Goal: Entertainment & Leisure: Consume media (video, audio)

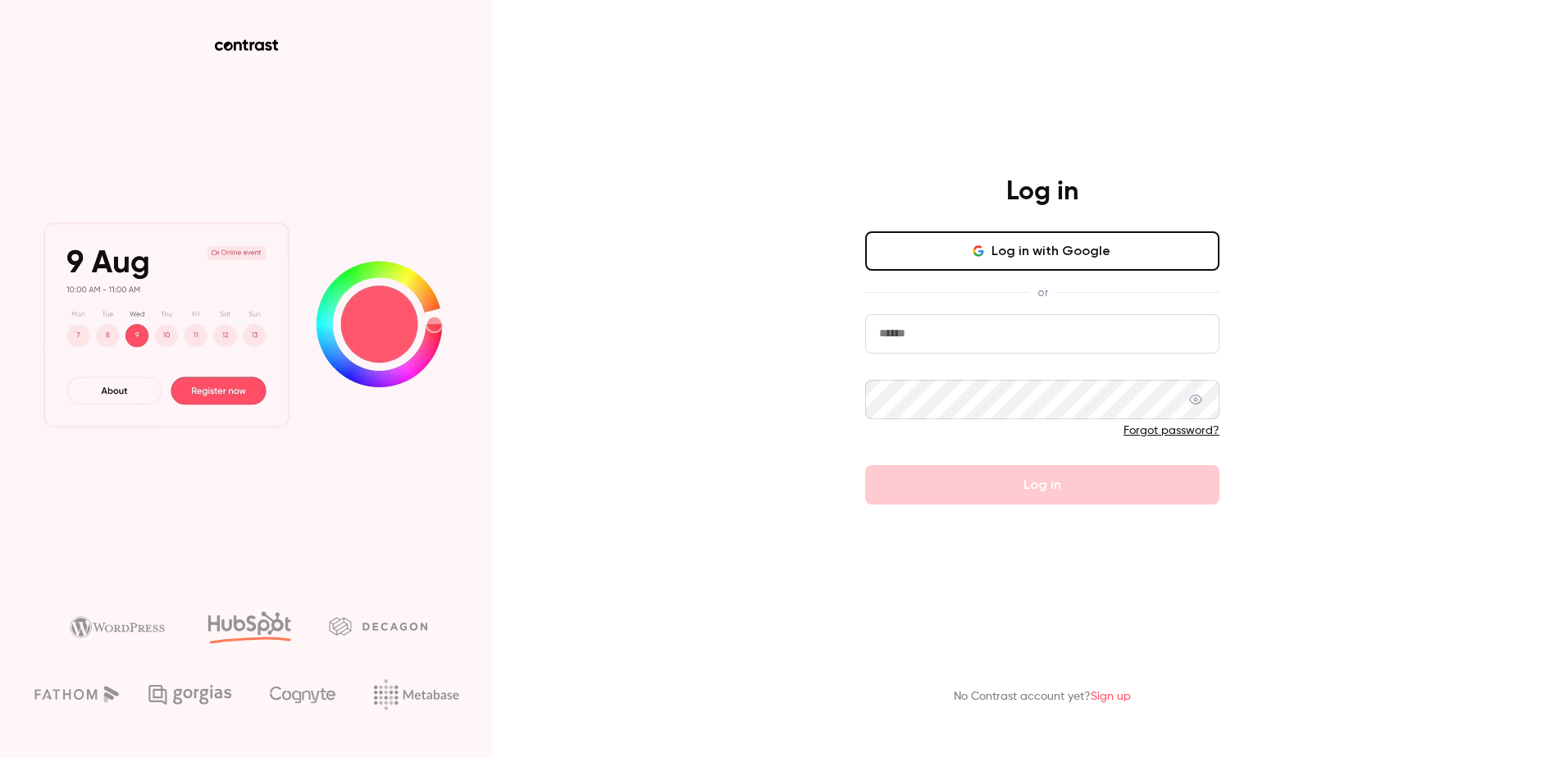
type input "**********"
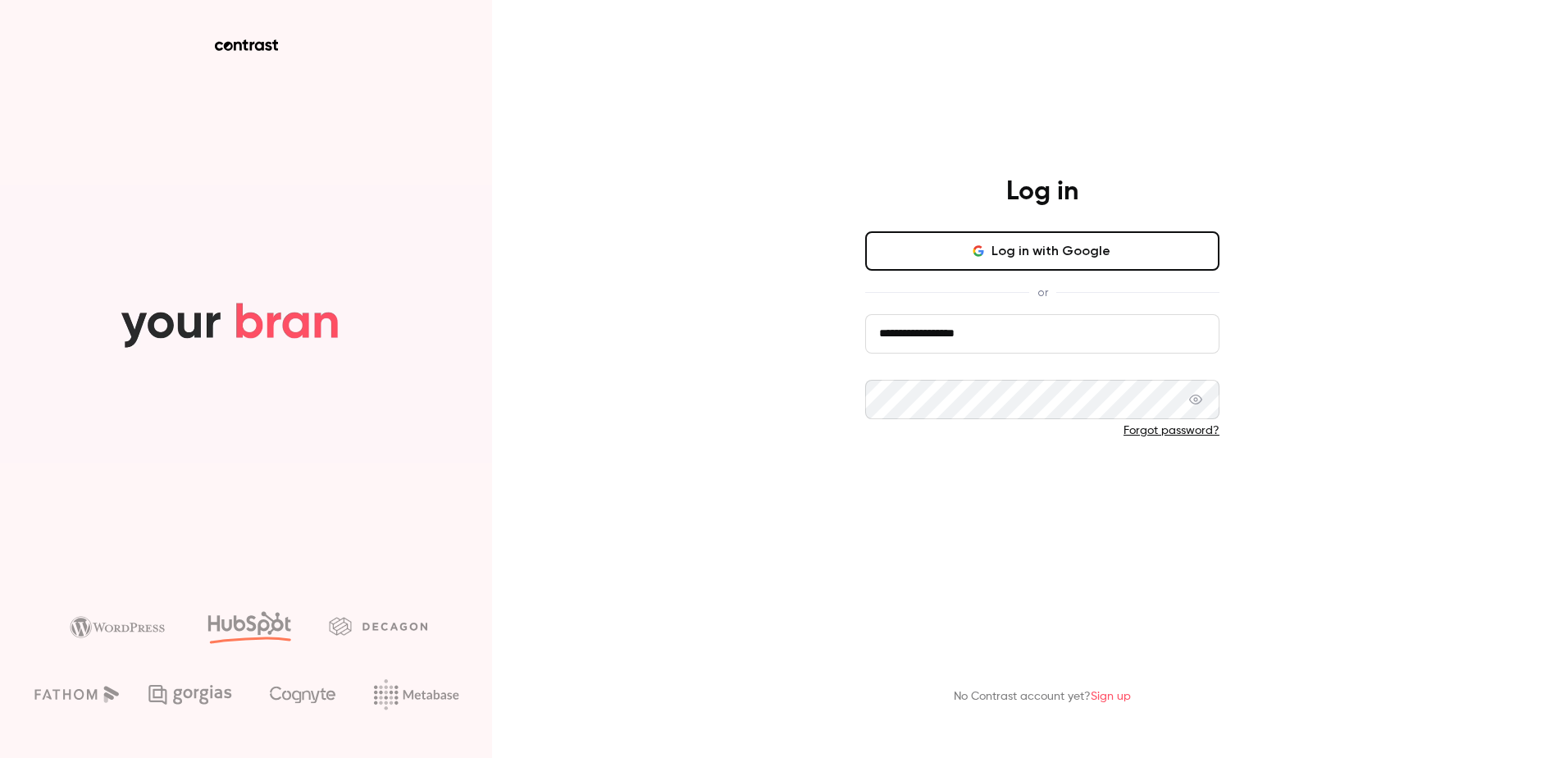
click at [1116, 488] on button "Log in" at bounding box center [1042, 484] width 354 height 40
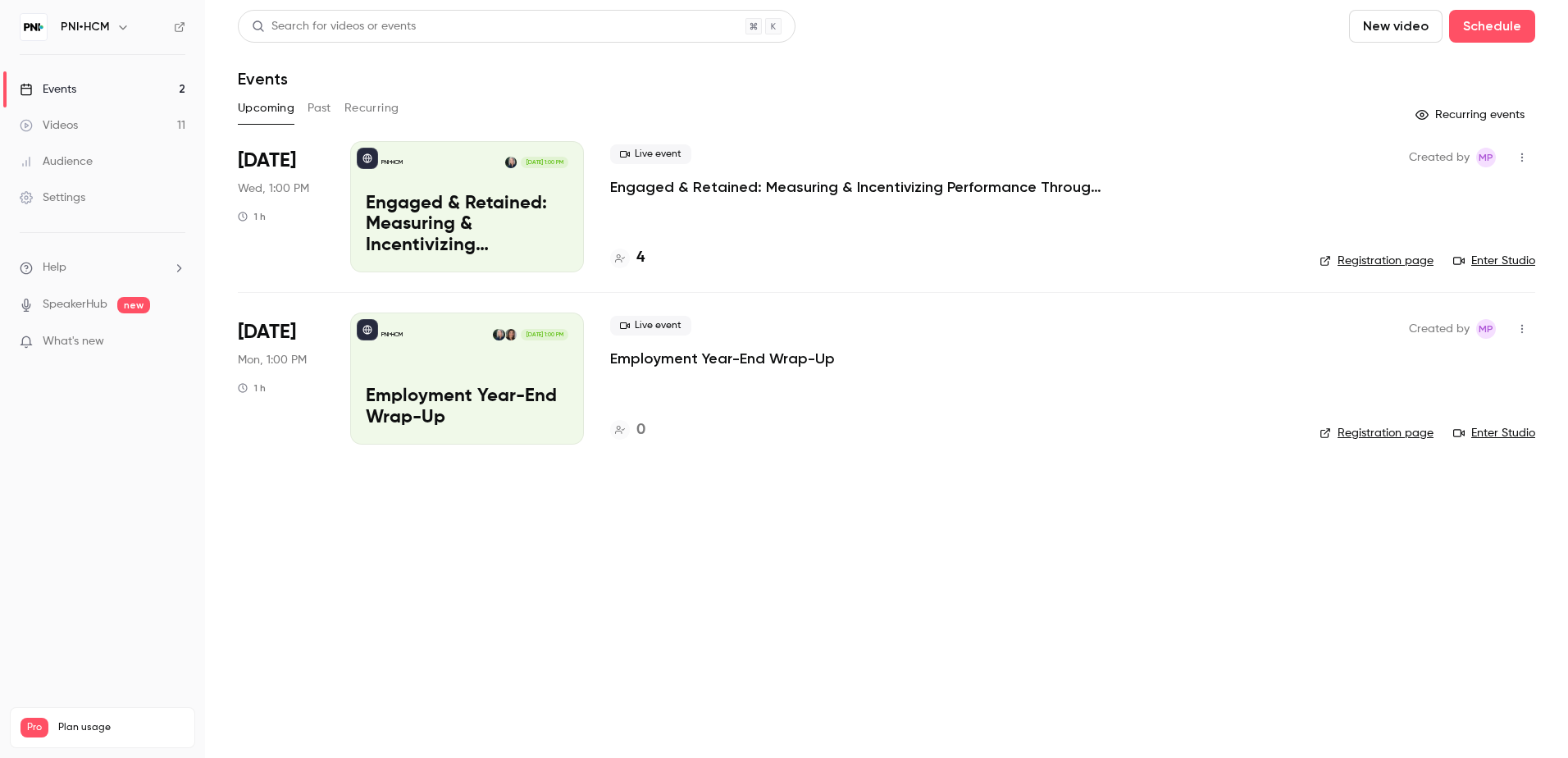
click at [56, 85] on div "Events" at bounding box center [47, 89] width 56 height 16
click at [325, 110] on button "Past" at bounding box center [319, 107] width 24 height 26
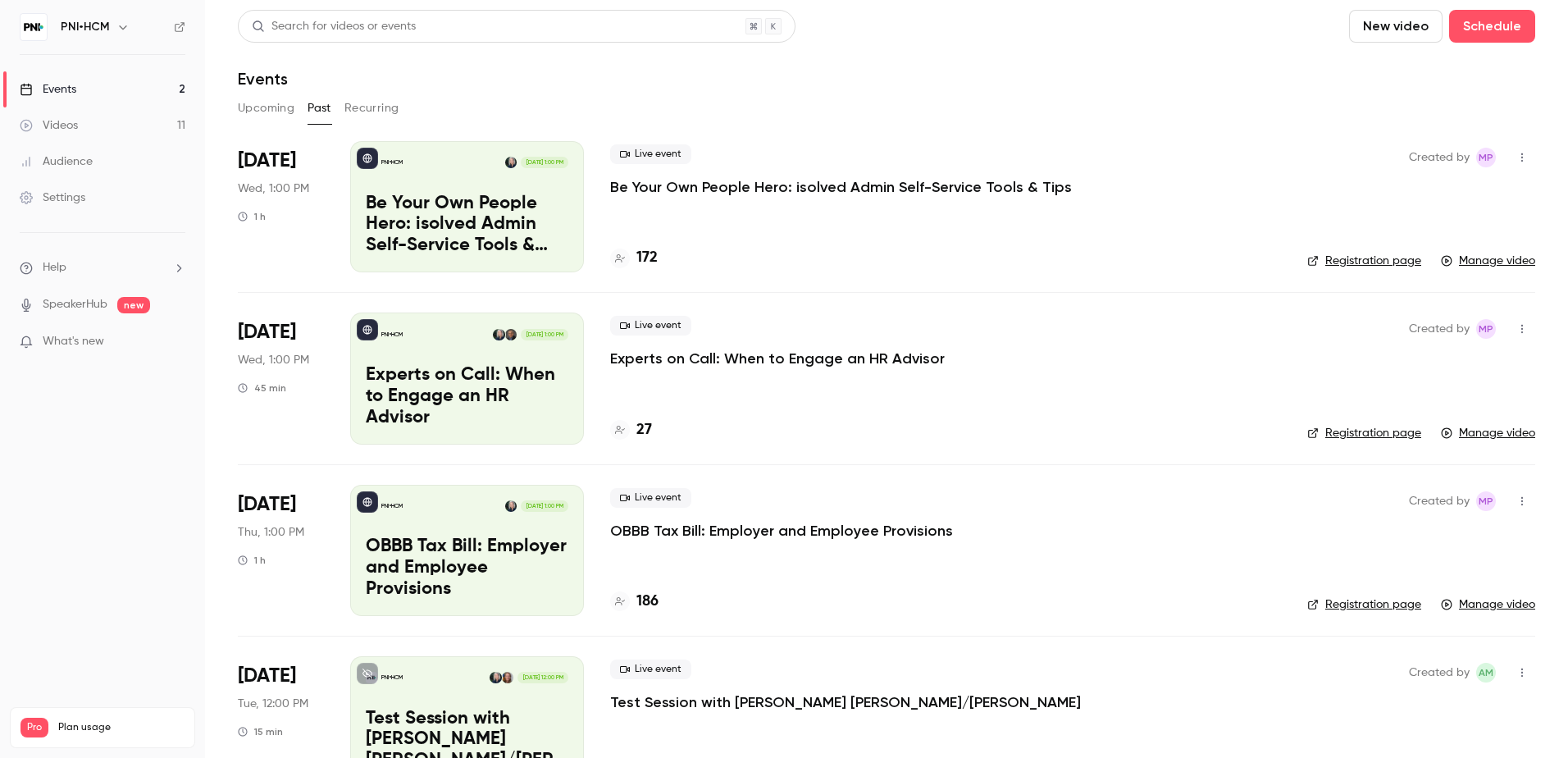
click at [678, 181] on p "Be Your Own People Hero: isolved Admin Self-Service Tools & Tips" at bounding box center [840, 187] width 462 height 19
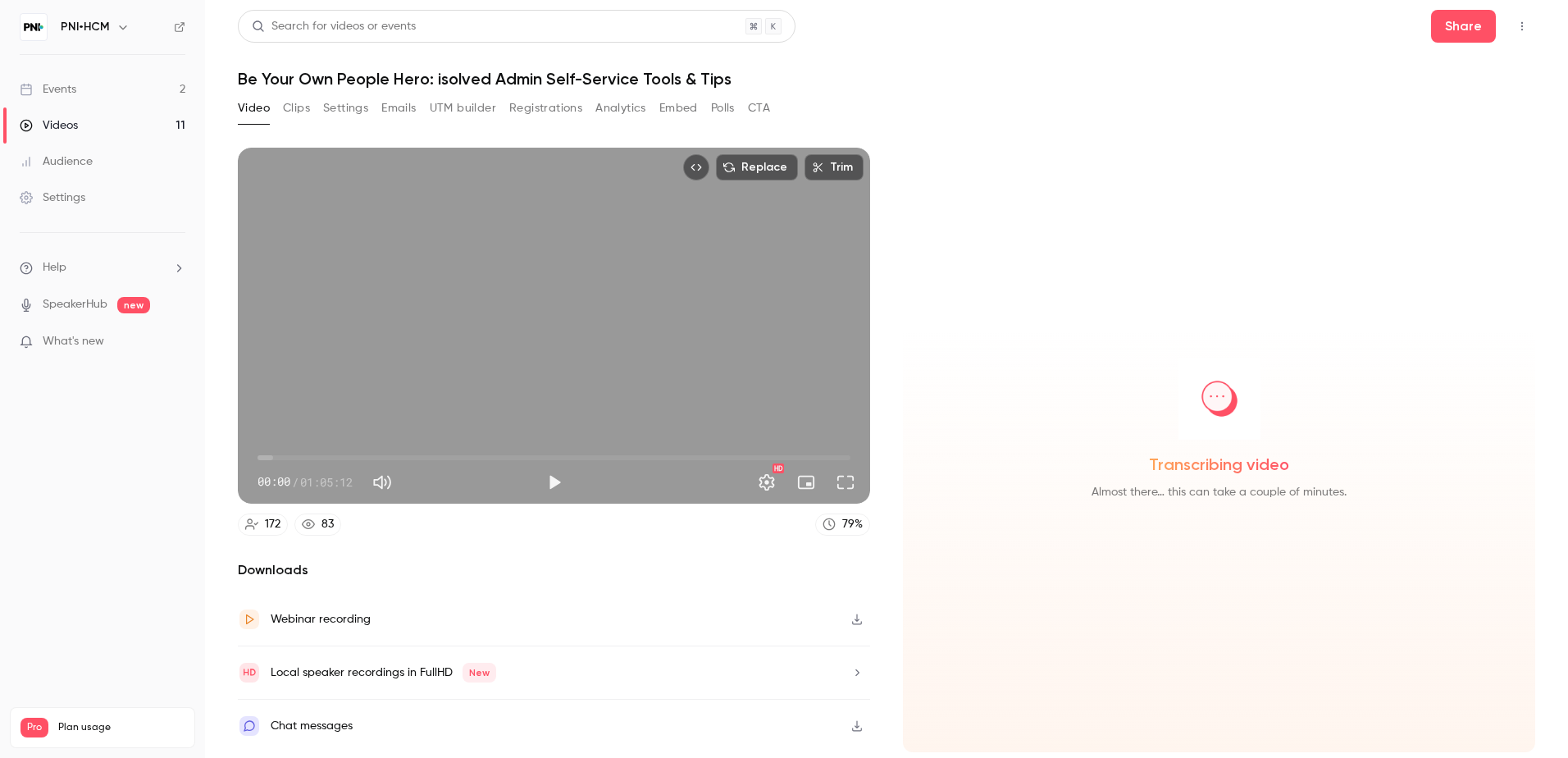
click at [326, 728] on div "Chat messages" at bounding box center [312, 726] width 82 height 19
